Goal: Task Accomplishment & Management: Manage account settings

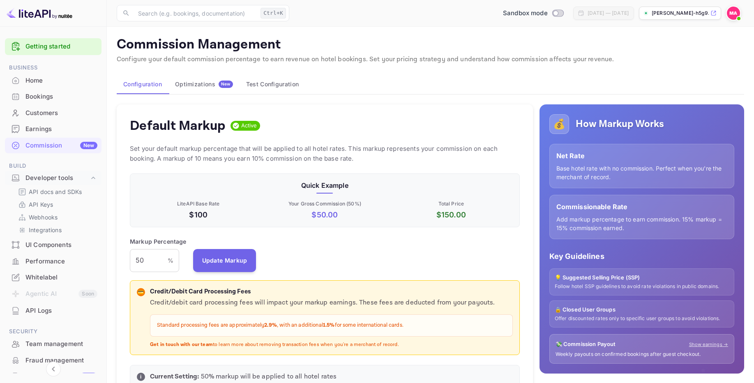
click at [36, 20] on div at bounding box center [53, 13] width 107 height 27
click at [40, 14] on img at bounding box center [40, 13] width 66 height 13
click at [33, 78] on div "Home" at bounding box center [61, 80] width 72 height 9
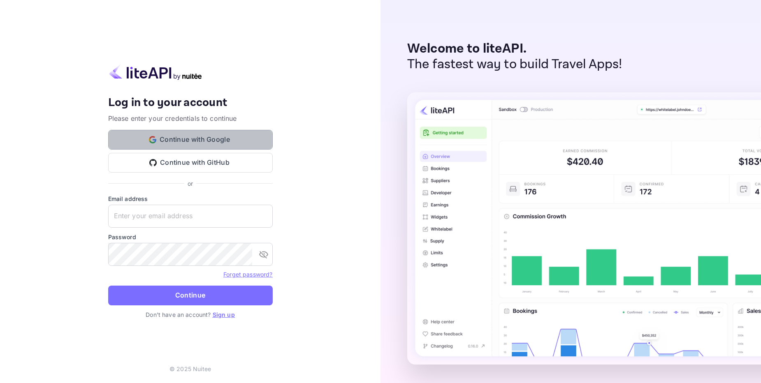
click at [180, 141] on button "Continue with Google" at bounding box center [190, 140] width 164 height 20
